Goal: Task Accomplishment & Management: Manage account settings

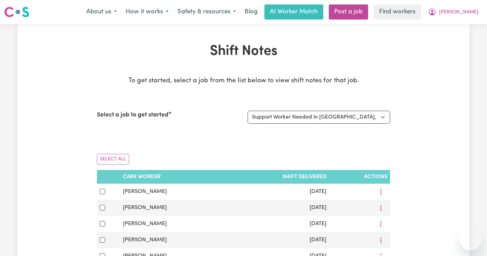
select select "14857"
click at [466, 16] on button "[PERSON_NAME]" at bounding box center [452, 12] width 59 height 14
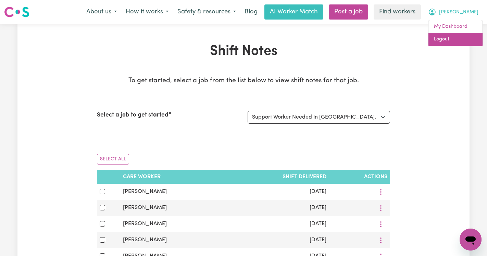
click at [455, 38] on link "Logout" at bounding box center [455, 39] width 54 height 13
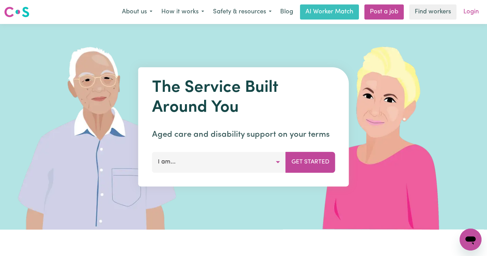
click at [473, 11] on link "Login" at bounding box center [471, 11] width 24 height 15
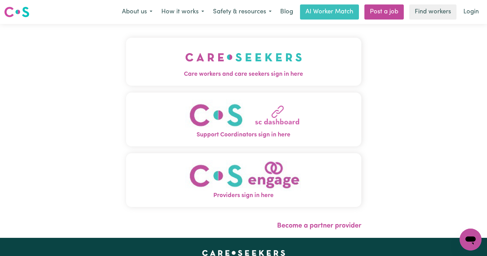
click at [235, 47] on img "Care workers and care seekers sign in here" at bounding box center [243, 56] width 117 height 25
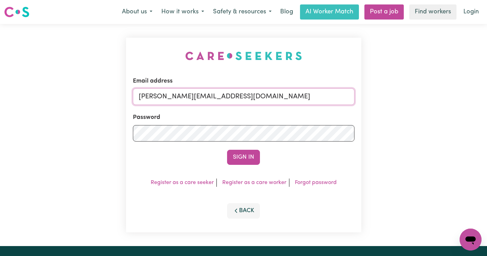
click at [317, 95] on input "[PERSON_NAME][EMAIL_ADDRESS][DOMAIN_NAME]" at bounding box center [243, 96] width 221 height 16
drag, startPoint x: 310, startPoint y: 95, endPoint x: 174, endPoint y: 95, distance: 136.2
click at [174, 95] on input "[EMAIL_ADDRESS][DOMAIN_NAME]" at bounding box center [243, 96] width 221 height 16
type input "[EMAIL_ADDRESS][DOMAIN_NAME]"
click at [227, 150] on button "Sign In" at bounding box center [243, 157] width 33 height 15
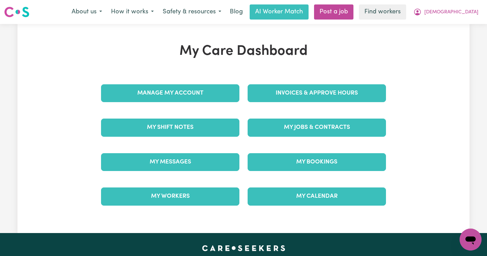
click at [269, 99] on div "Invoices & Approve Hours" at bounding box center [316, 93] width 146 height 34
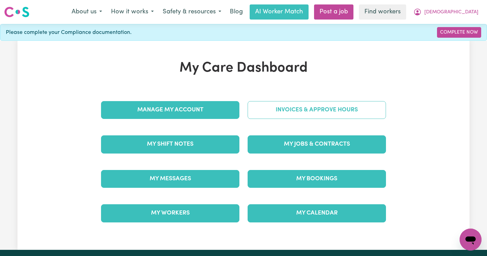
click at [273, 114] on link "Invoices & Approve Hours" at bounding box center [316, 110] width 138 height 18
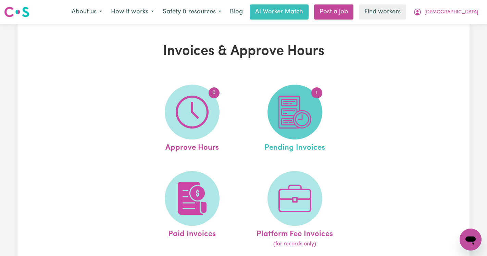
click at [277, 120] on span "1" at bounding box center [294, 112] width 55 height 55
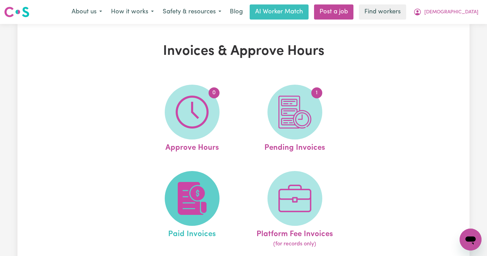
click at [206, 190] on img at bounding box center [192, 198] width 33 height 33
